Goal: Task Accomplishment & Management: Use online tool/utility

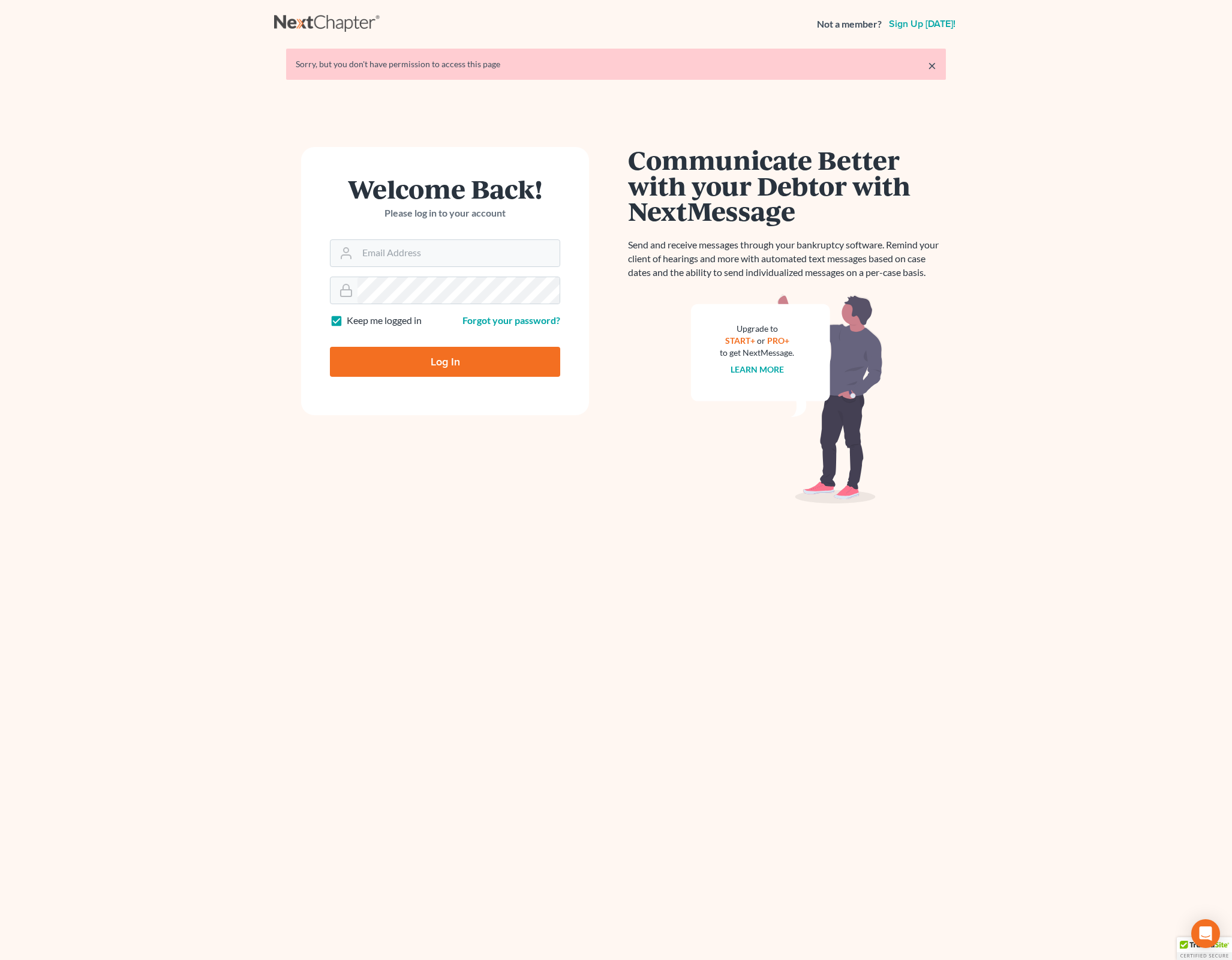
type input "gerald.beaconlawyer@gmail.com"
click at [477, 371] on input "Log In" at bounding box center [445, 361] width 231 height 30
type input "Thinking..."
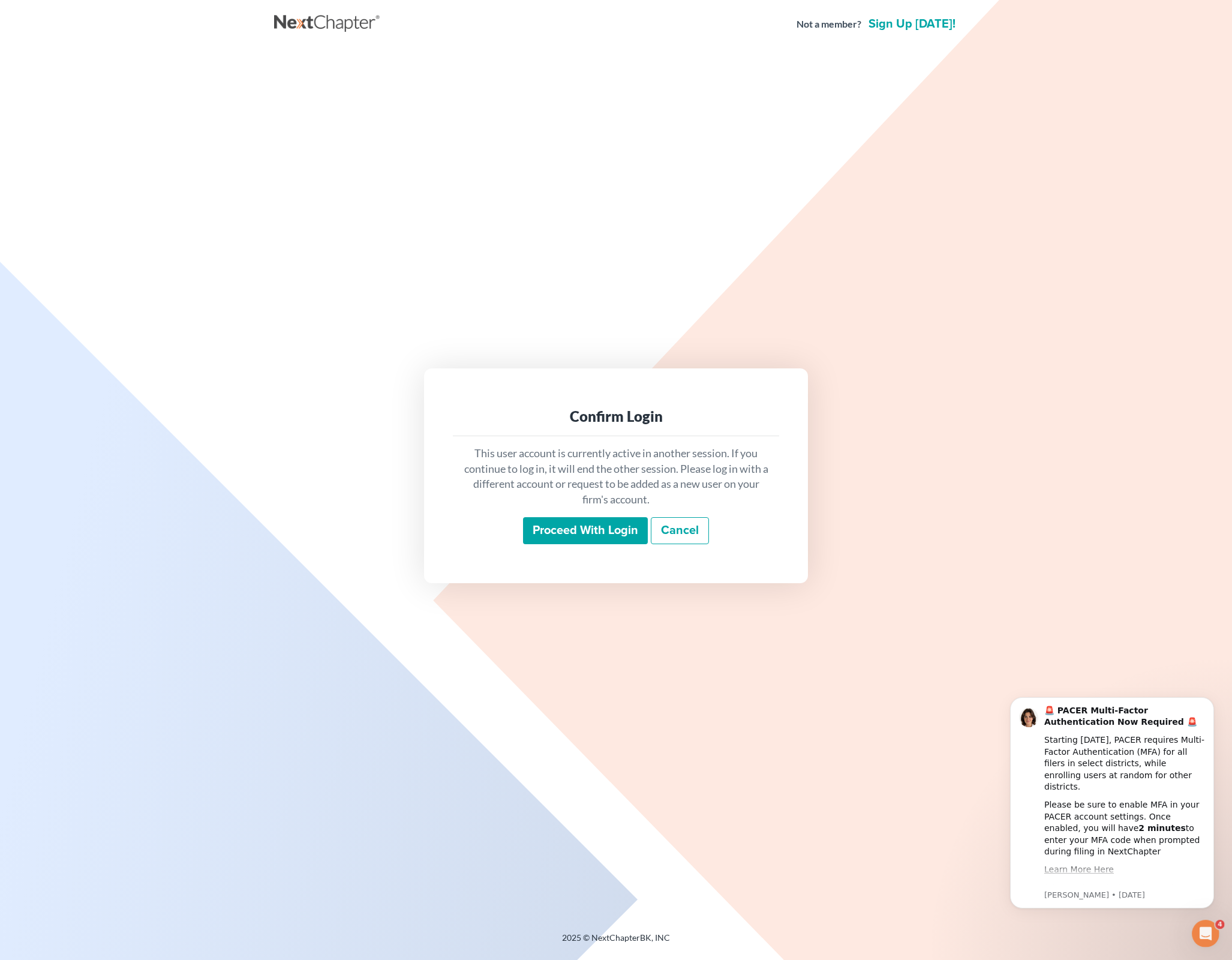
click at [592, 525] on input "Proceed with login" at bounding box center [585, 531] width 125 height 28
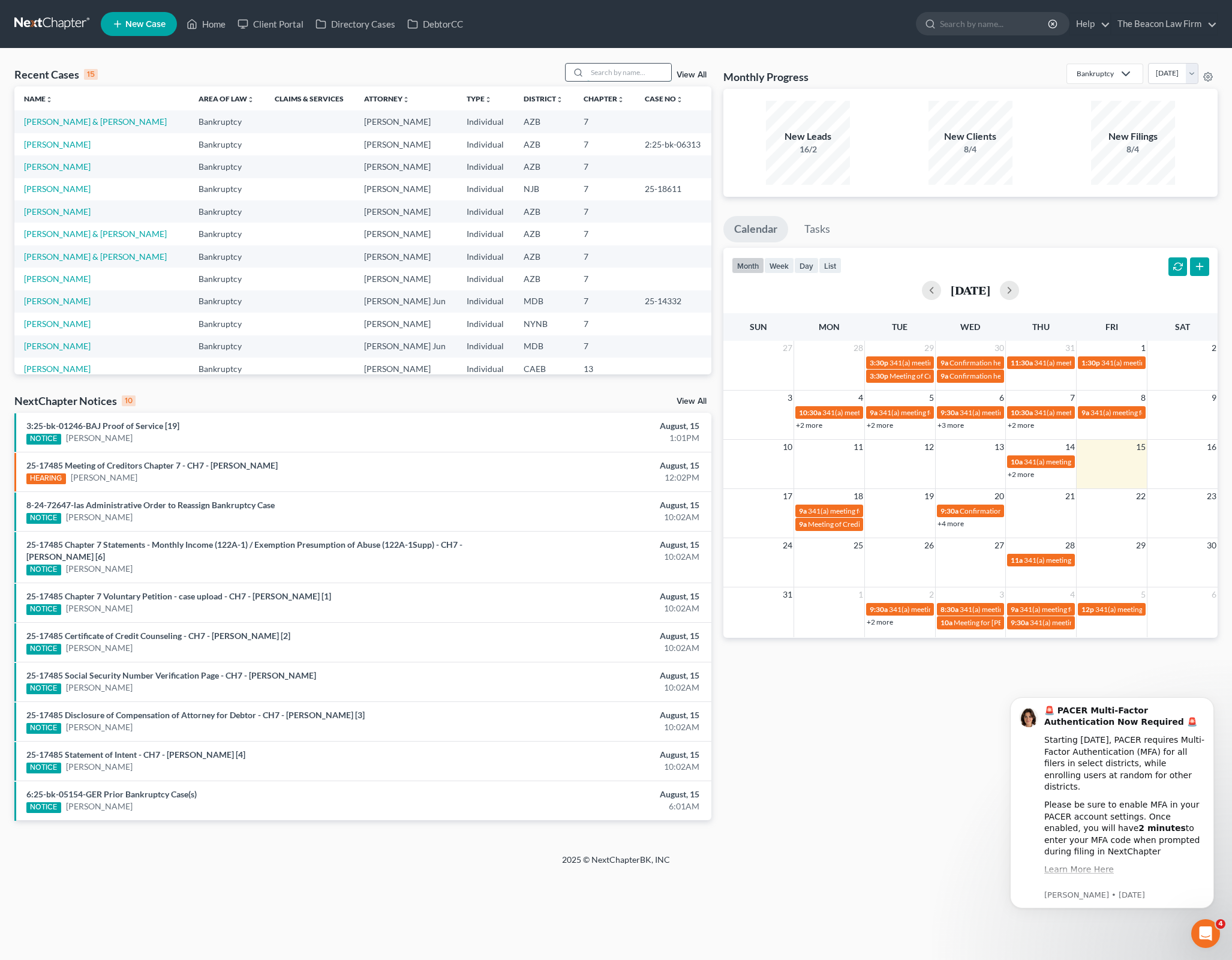
click at [648, 75] on input "search" at bounding box center [629, 72] width 84 height 17
type input "phyllis"
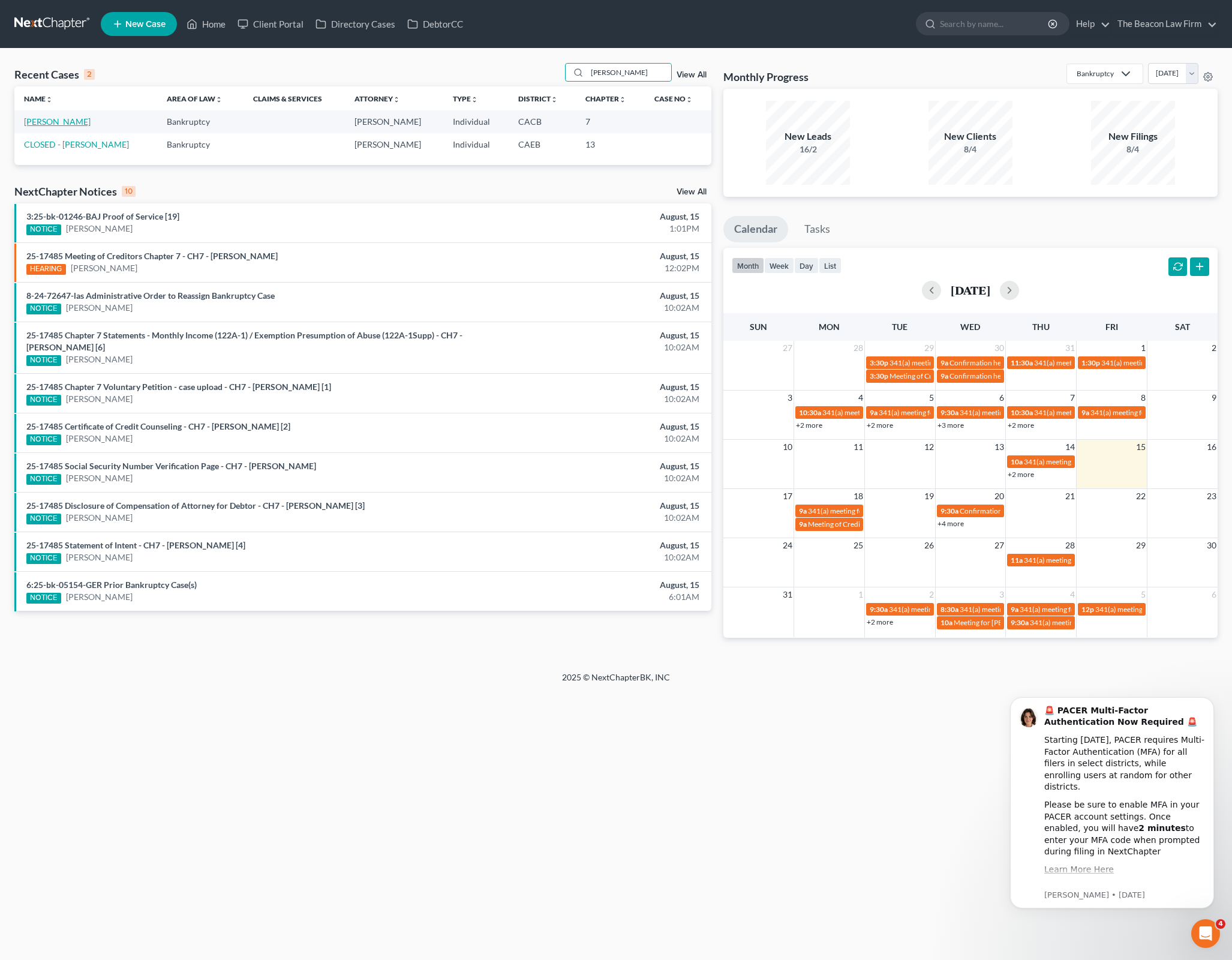
click at [32, 117] on link "Punt, Phyllis" at bounding box center [57, 122] width 67 height 10
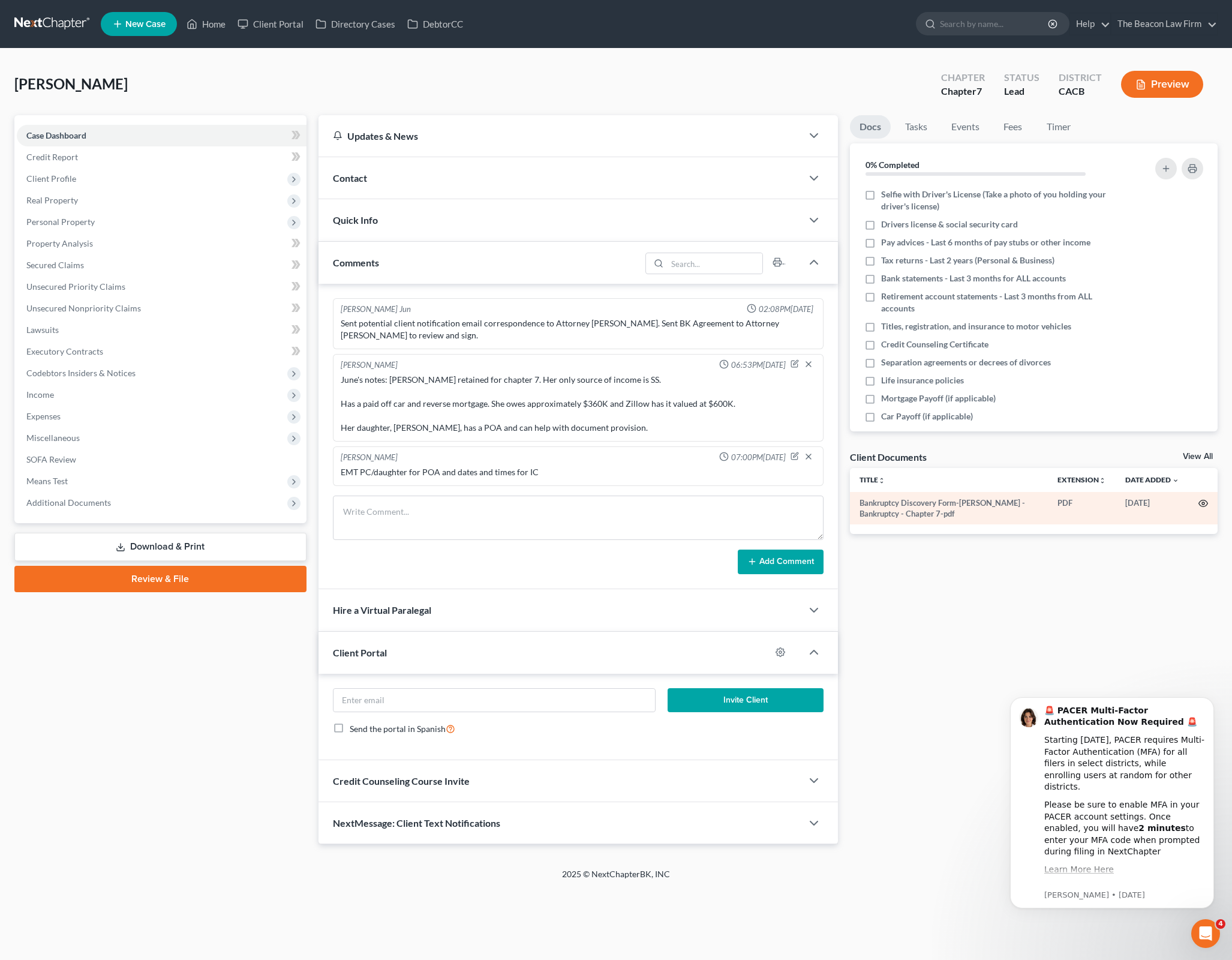
click at [1199, 504] on icon "button" at bounding box center [1203, 504] width 9 height 6
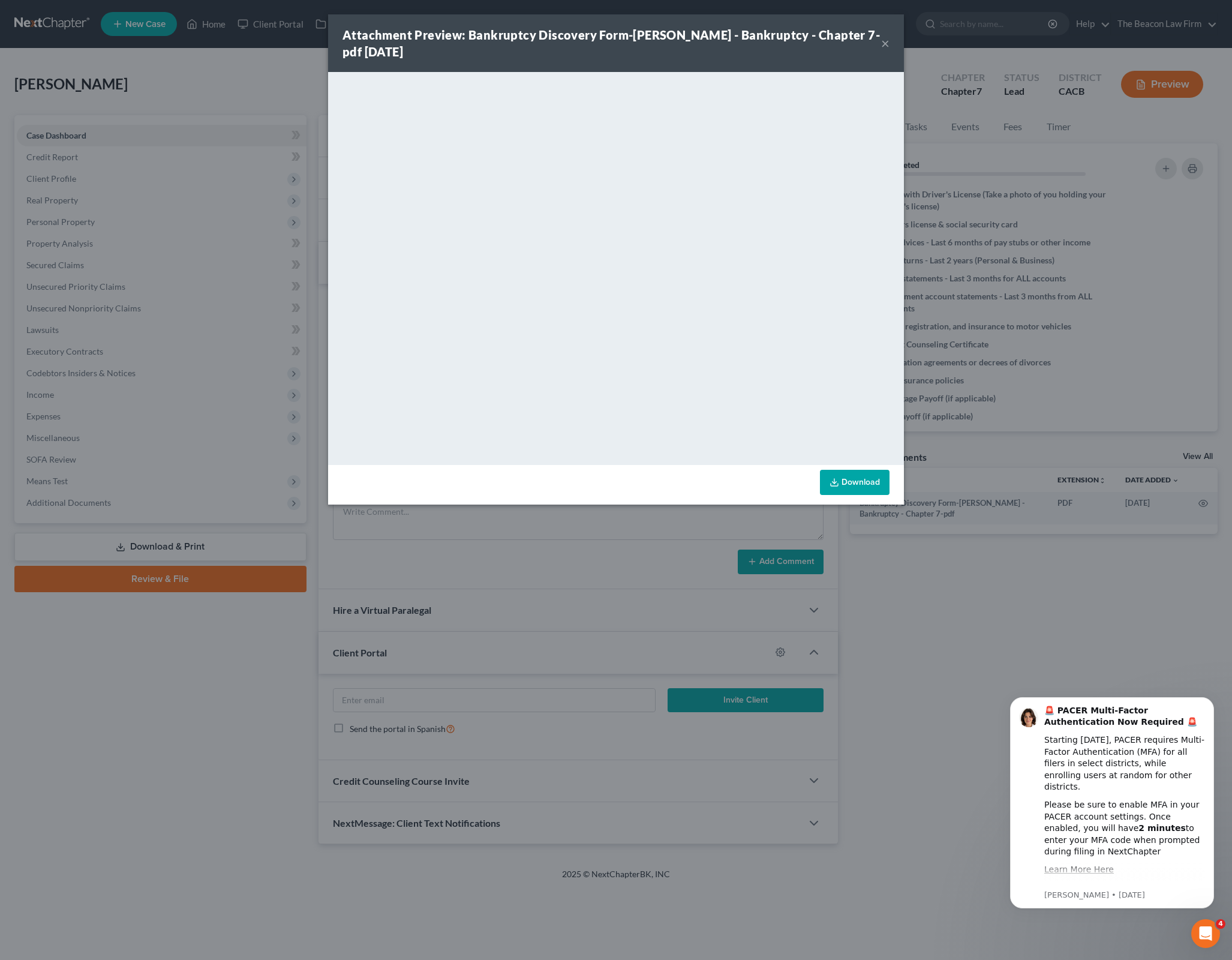
click at [885, 481] on link "Download" at bounding box center [854, 482] width 70 height 25
